Goal: Task Accomplishment & Management: Manage account settings

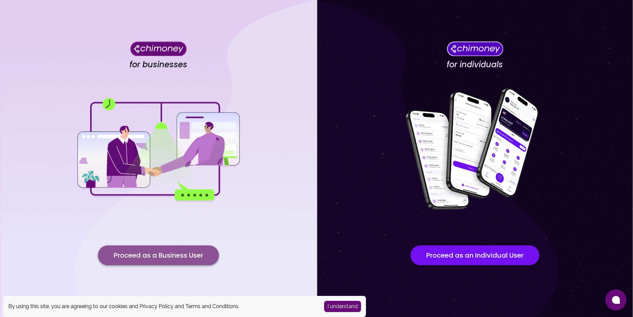
click at [152, 260] on button "Proceed as a Business User" at bounding box center [158, 255] width 121 height 20
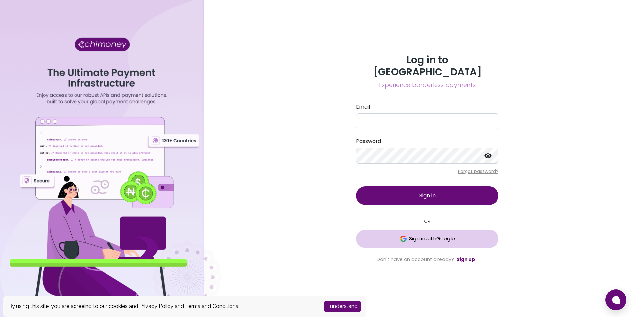
click at [391, 235] on span "Sign in with Google" at bounding box center [427, 239] width 116 height 8
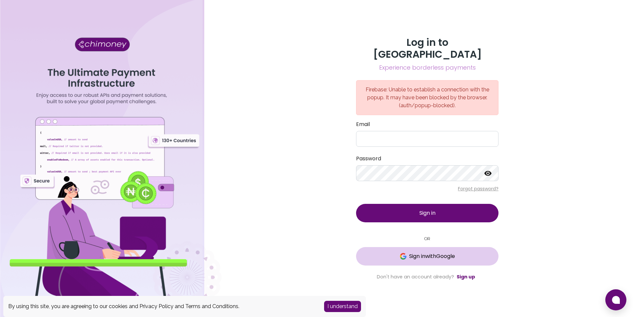
click at [409, 252] on span "Sign in with Google" at bounding box center [432, 256] width 46 height 8
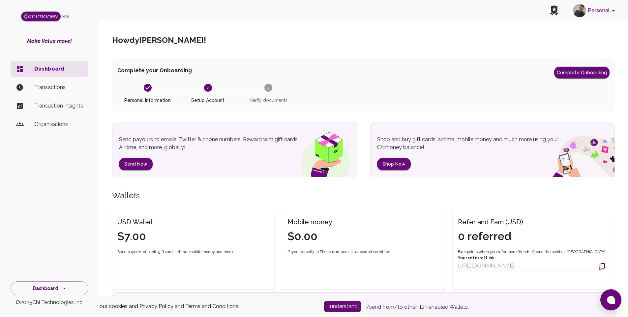
scroll to position [146, 0]
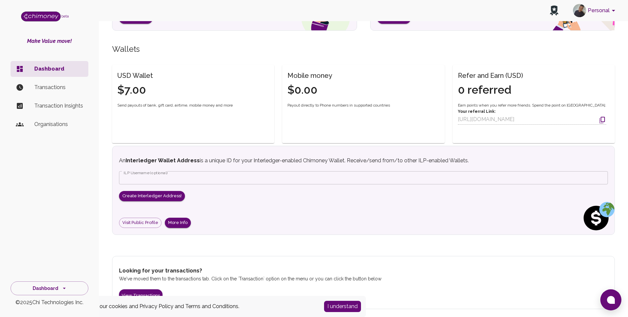
click at [347, 303] on button "I understand" at bounding box center [342, 306] width 37 height 11
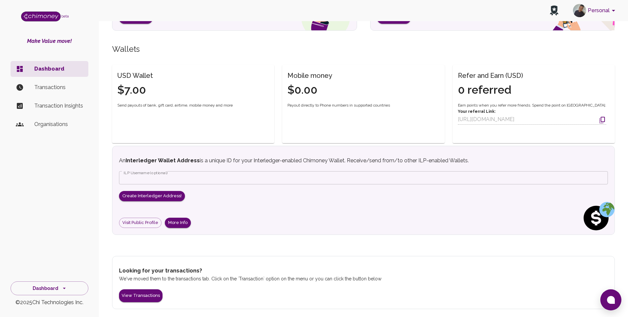
scroll to position [0, 0]
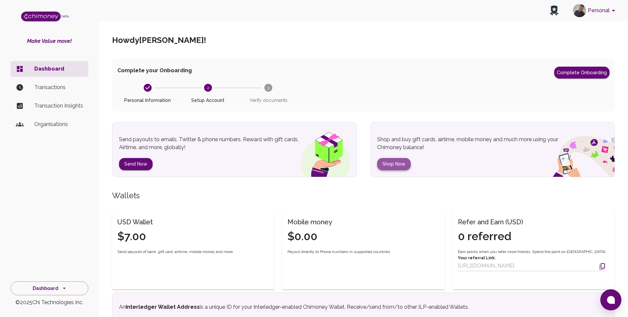
click at [400, 169] on button "Shop Now" at bounding box center [394, 164] width 34 height 12
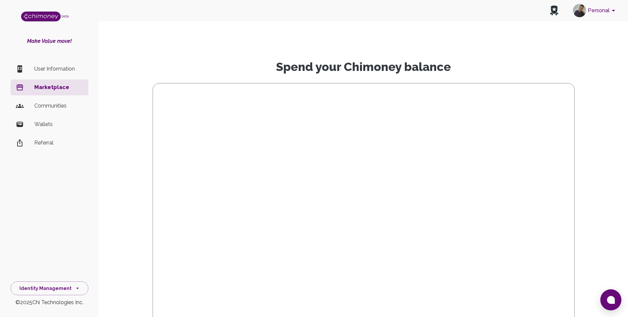
click at [49, 126] on p "Wallets" at bounding box center [58, 124] width 49 height 8
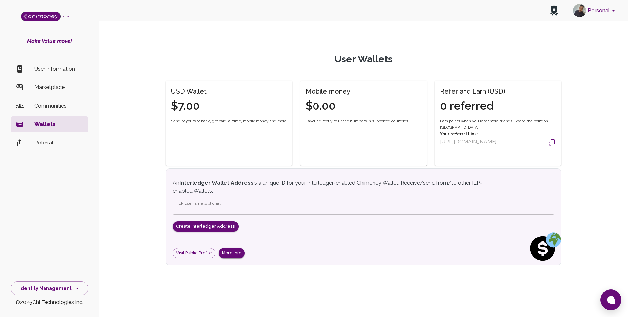
scroll to position [4, 0]
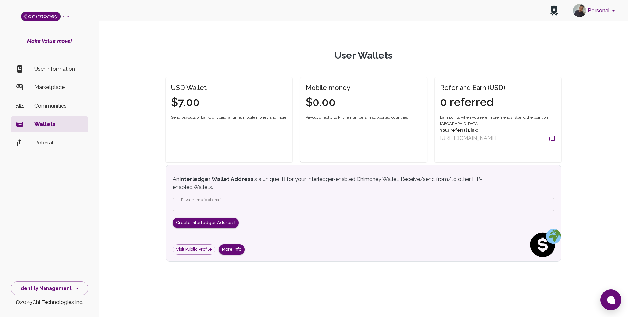
click at [65, 70] on p "User Information" at bounding box center [58, 69] width 49 height 8
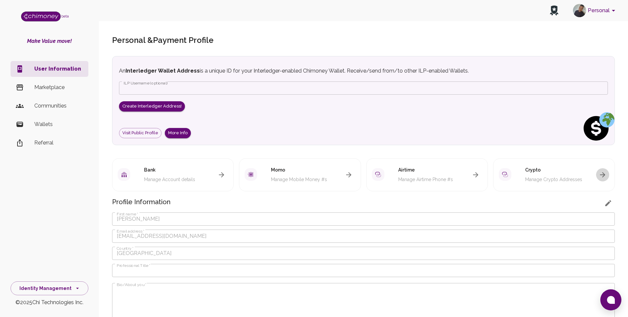
click at [606, 174] on icon "button" at bounding box center [603, 175] width 8 height 8
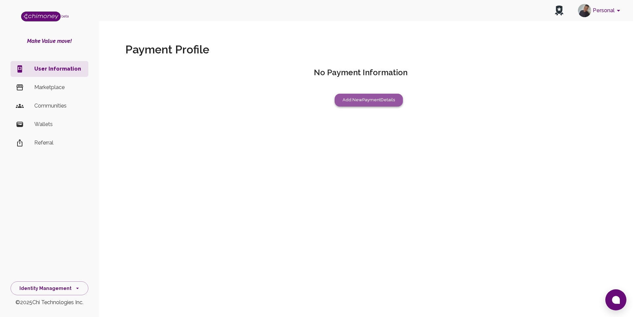
click at [365, 104] on button "Add New Payment Details" at bounding box center [369, 100] width 68 height 13
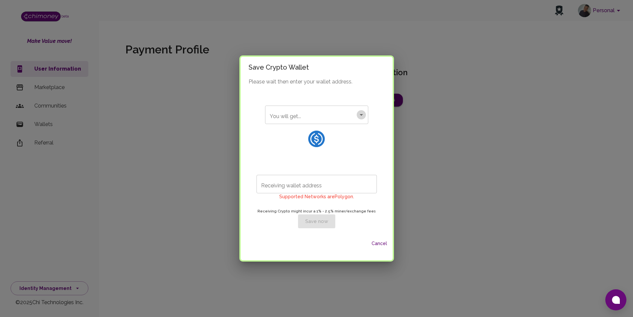
click at [360, 115] on icon "Open" at bounding box center [362, 115] width 8 height 8
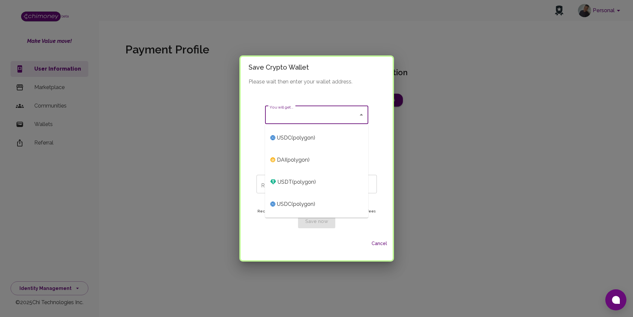
click at [321, 135] on span "USDC ( polygon )" at bounding box center [316, 138] width 103 height 22
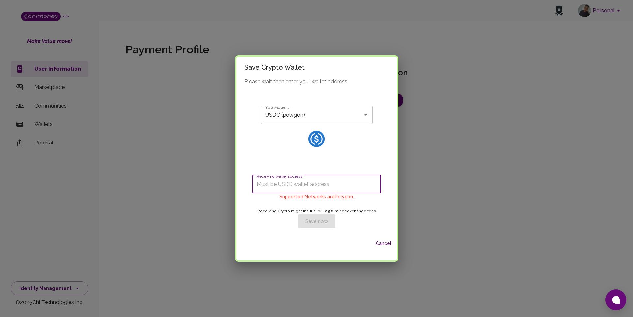
click at [313, 187] on input "Receiving wallet address" at bounding box center [316, 184] width 129 height 18
click at [309, 119] on input "USDC (polygon)" at bounding box center [307, 115] width 87 height 13
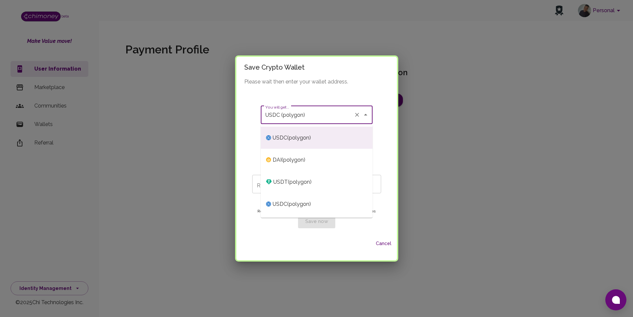
click at [313, 180] on span "USDT ( polygon )" at bounding box center [317, 182] width 112 height 22
type input "USDT (polygon)"
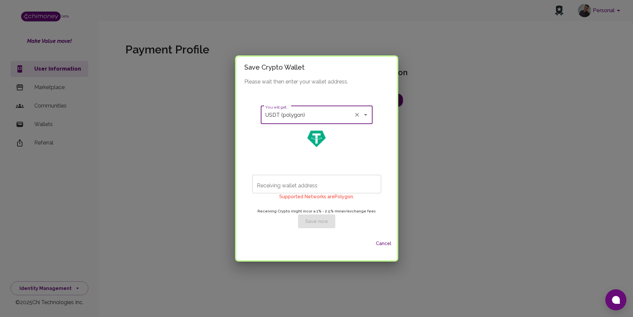
click at [301, 189] on input "Receiving wallet address" at bounding box center [316, 184] width 129 height 18
